Goal: Task Accomplishment & Management: Complete application form

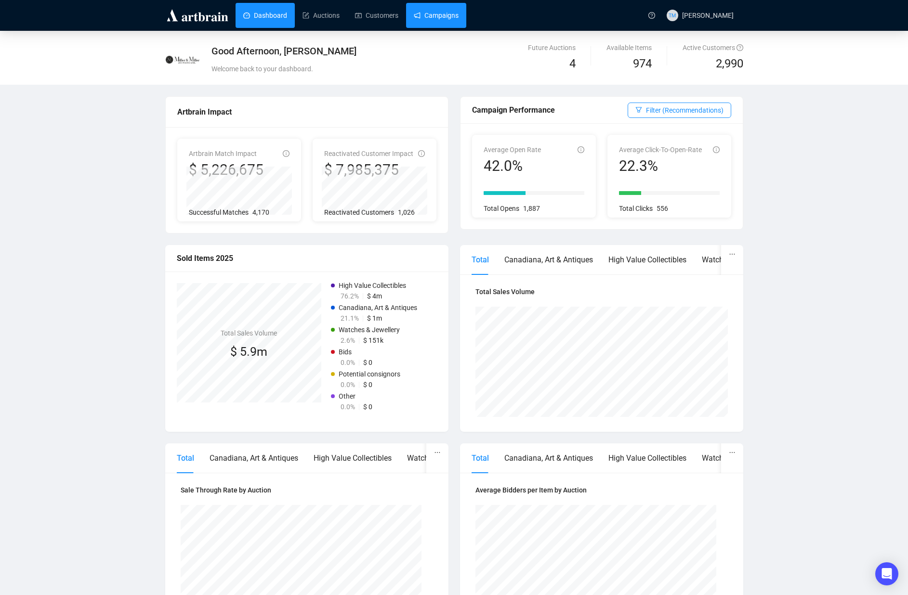
click at [455, 19] on link "Campaigns" at bounding box center [436, 15] width 45 height 25
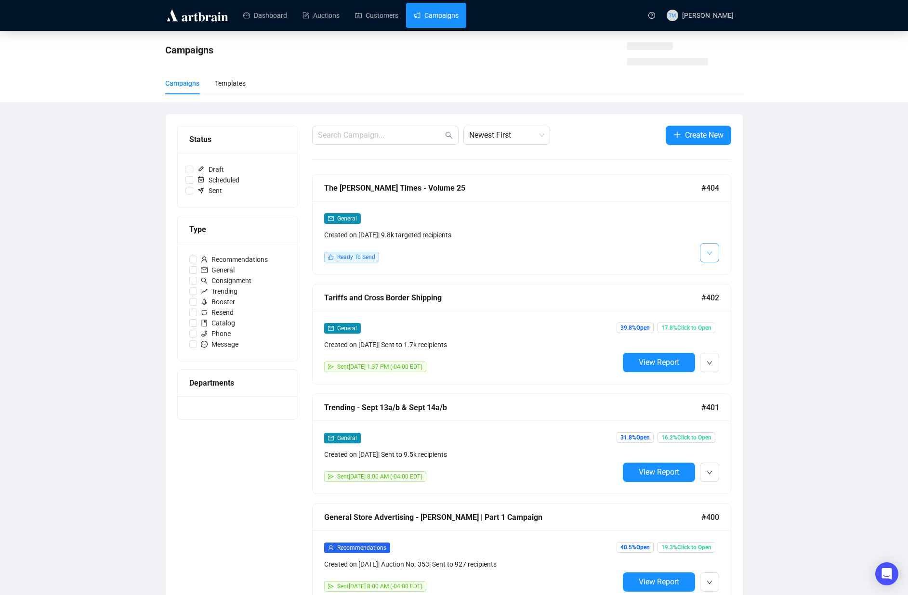
click at [708, 254] on icon "down" at bounding box center [710, 253] width 6 height 6
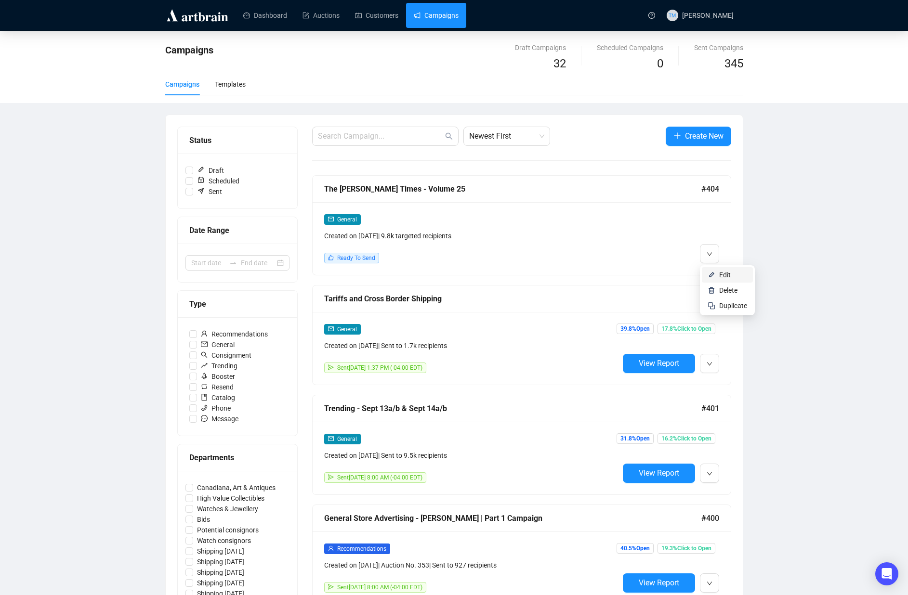
click at [713, 270] on li "Edit" at bounding box center [727, 274] width 51 height 15
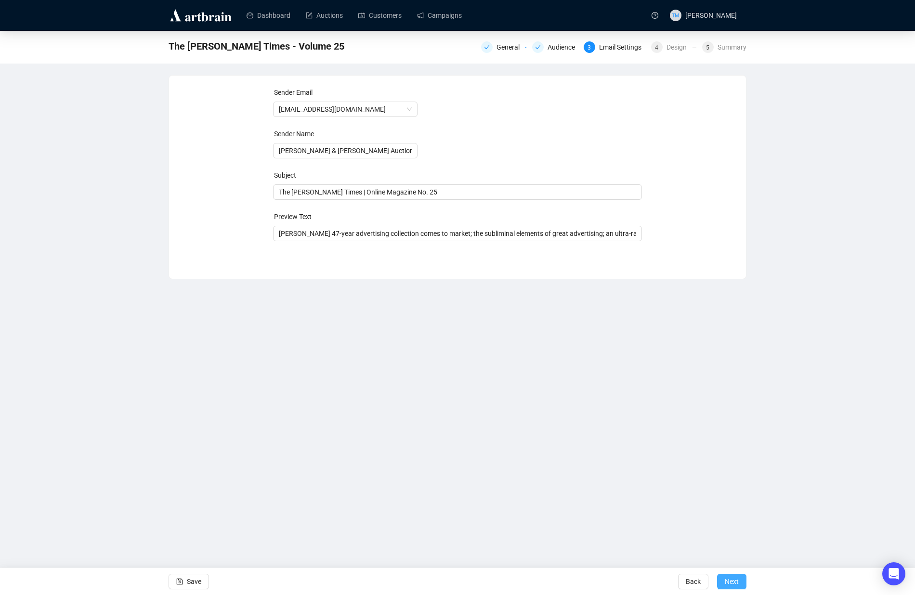
click at [732, 582] on span "Next" at bounding box center [732, 581] width 14 height 27
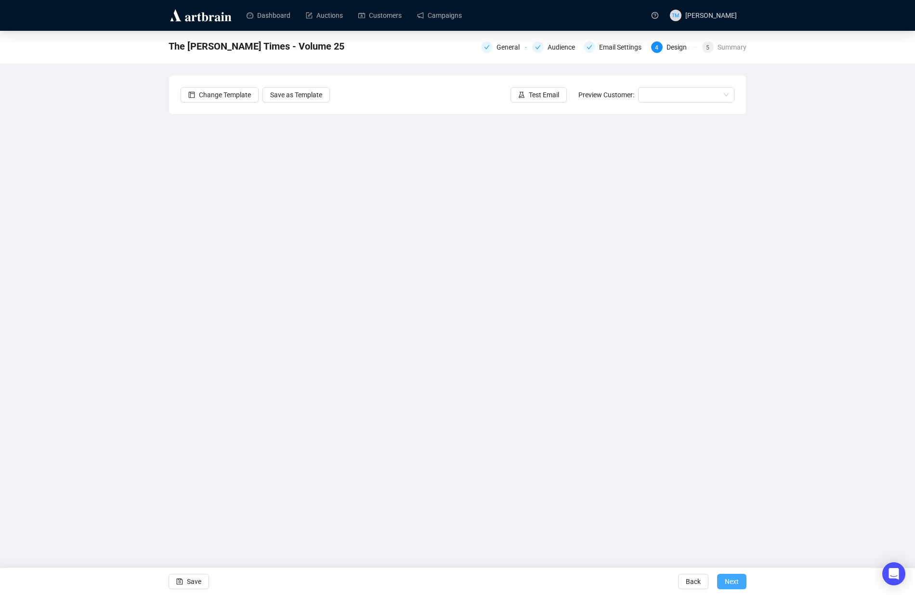
click at [733, 580] on span "Next" at bounding box center [732, 581] width 14 height 27
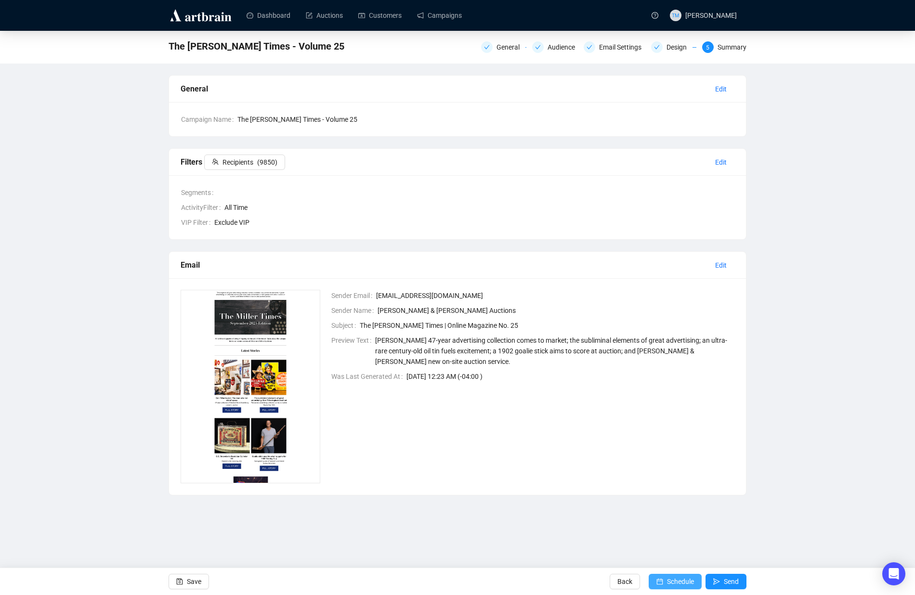
click at [676, 582] on span "Schedule" at bounding box center [680, 581] width 27 height 27
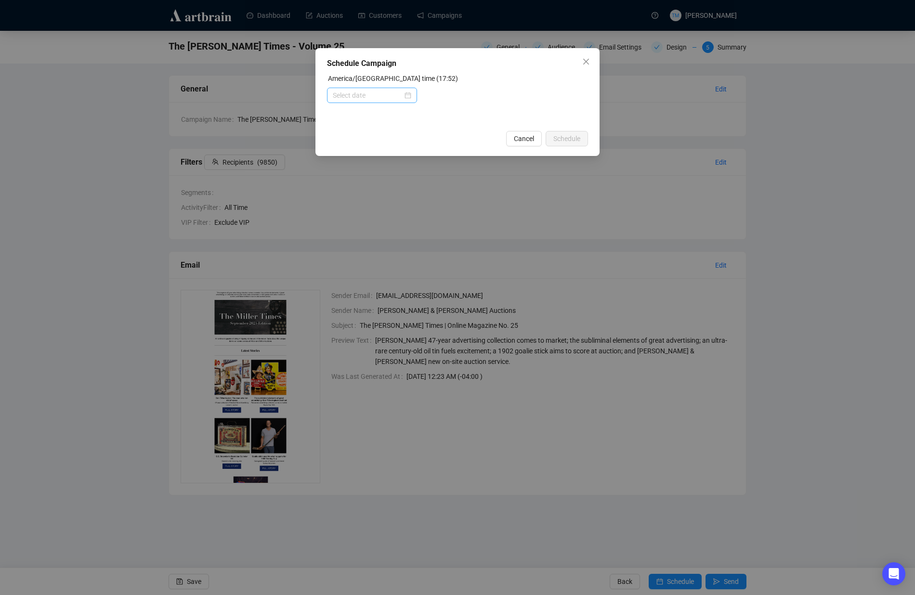
click at [380, 103] on div at bounding box center [372, 95] width 90 height 15
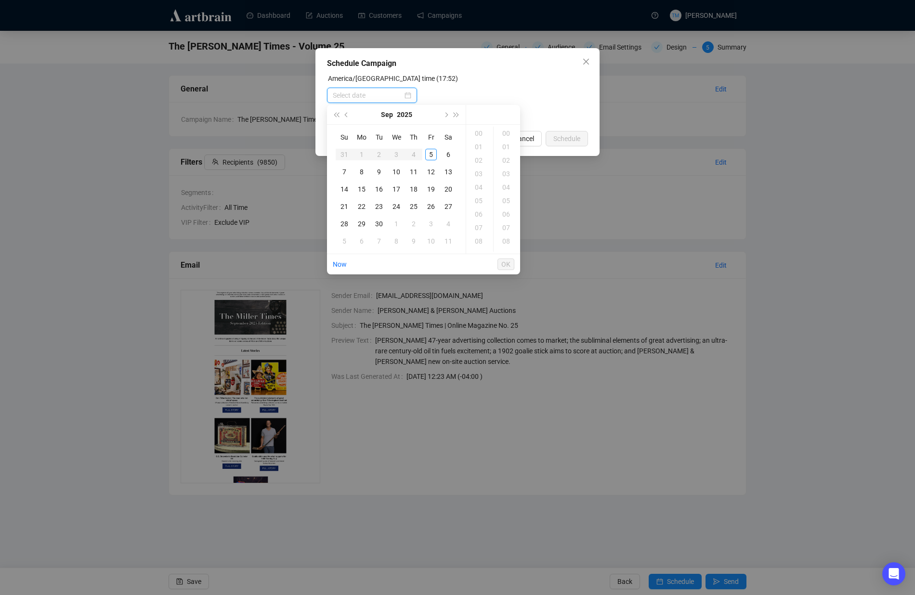
click at [378, 95] on input at bounding box center [368, 95] width 70 height 11
click at [446, 153] on div "6" at bounding box center [449, 155] width 12 height 12
click at [480, 241] on div "08" at bounding box center [479, 241] width 23 height 13
click at [507, 134] on div "00" at bounding box center [507, 133] width 23 height 13
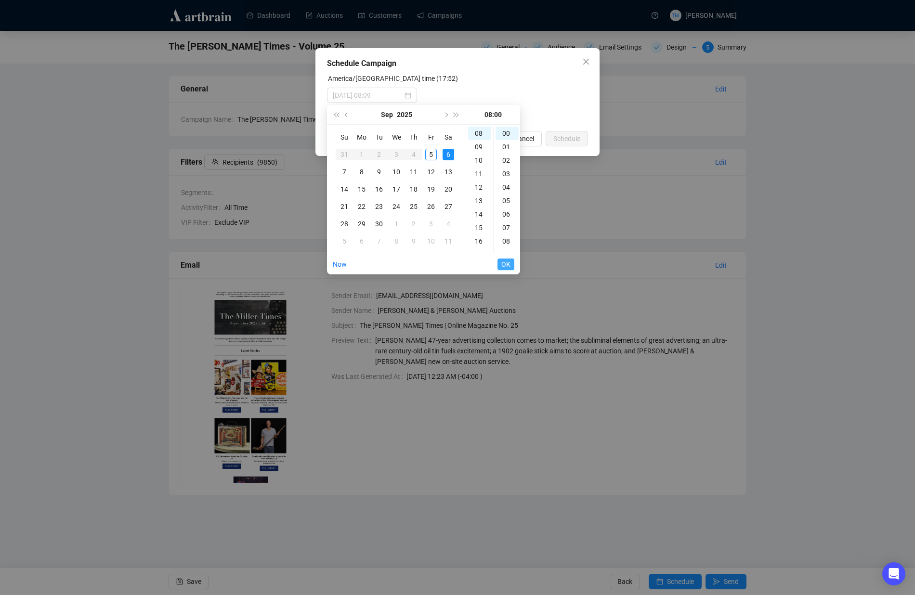
type input "[DATE] 08:00"
click at [501, 267] on span "OK" at bounding box center [505, 264] width 9 height 18
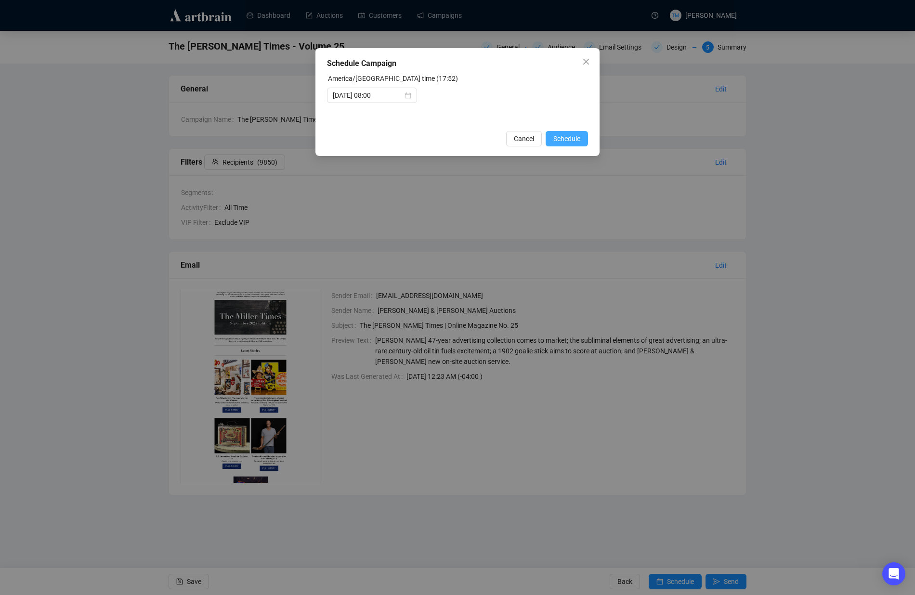
click at [568, 134] on span "Schedule" at bounding box center [566, 138] width 27 height 11
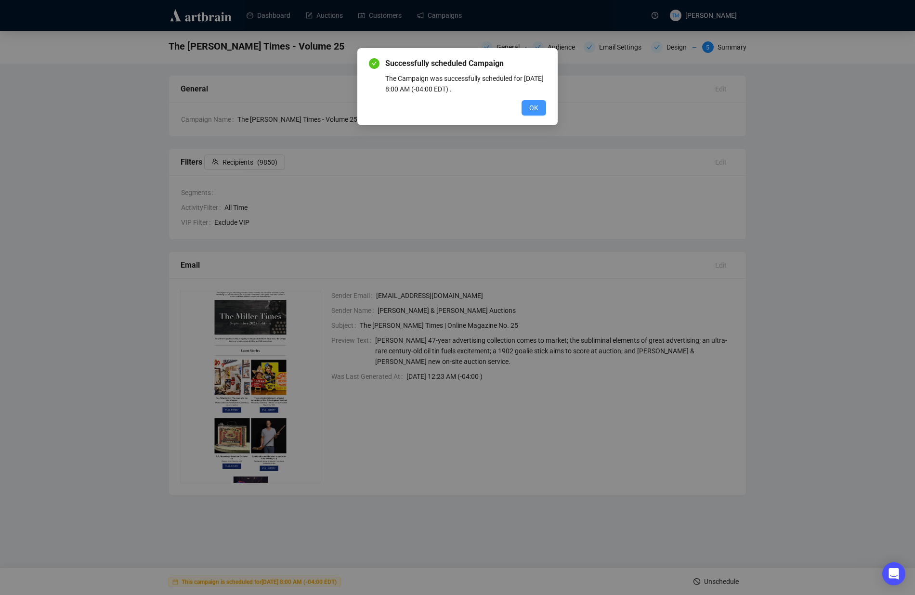
click at [530, 109] on span "OK" at bounding box center [533, 108] width 9 height 11
